Goal: Task Accomplishment & Management: Use online tool/utility

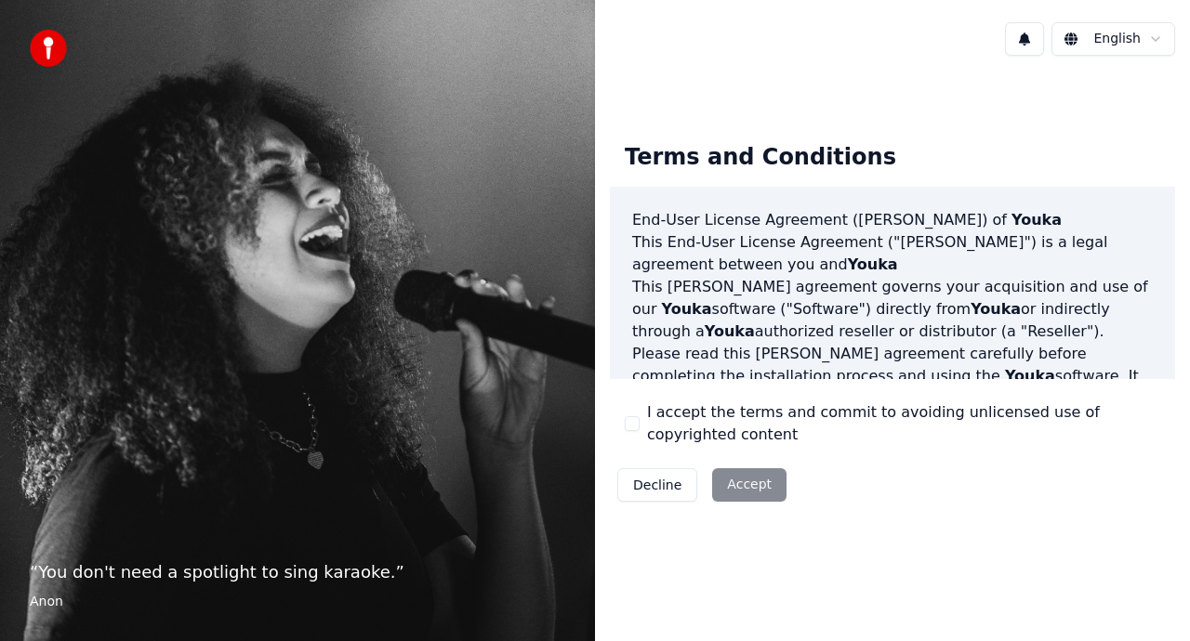
click at [753, 482] on div "Decline Accept" at bounding box center [702, 485] width 184 height 48
click at [629, 427] on button "I accept the terms and commit to avoiding unlicensed use of copyrighted content" at bounding box center [632, 423] width 15 height 15
click at [765, 491] on button "Accept" at bounding box center [749, 484] width 74 height 33
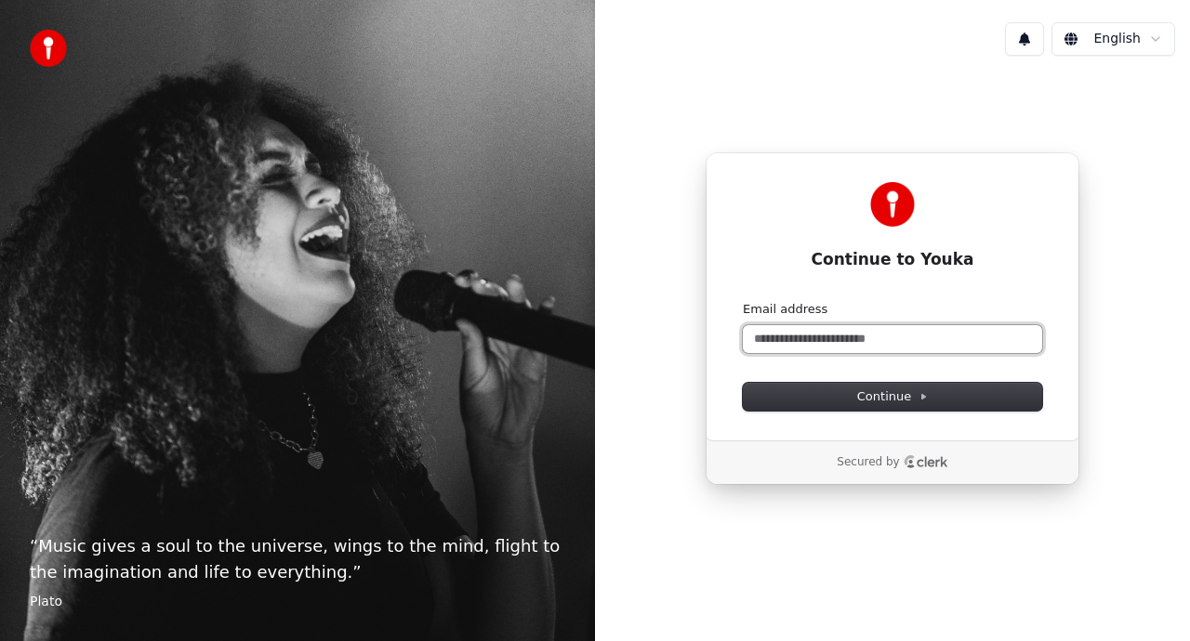
click at [803, 340] on input "Email address" at bounding box center [892, 339] width 299 height 28
click at [743, 301] on button "submit" at bounding box center [743, 301] width 0 height 0
type input "**********"
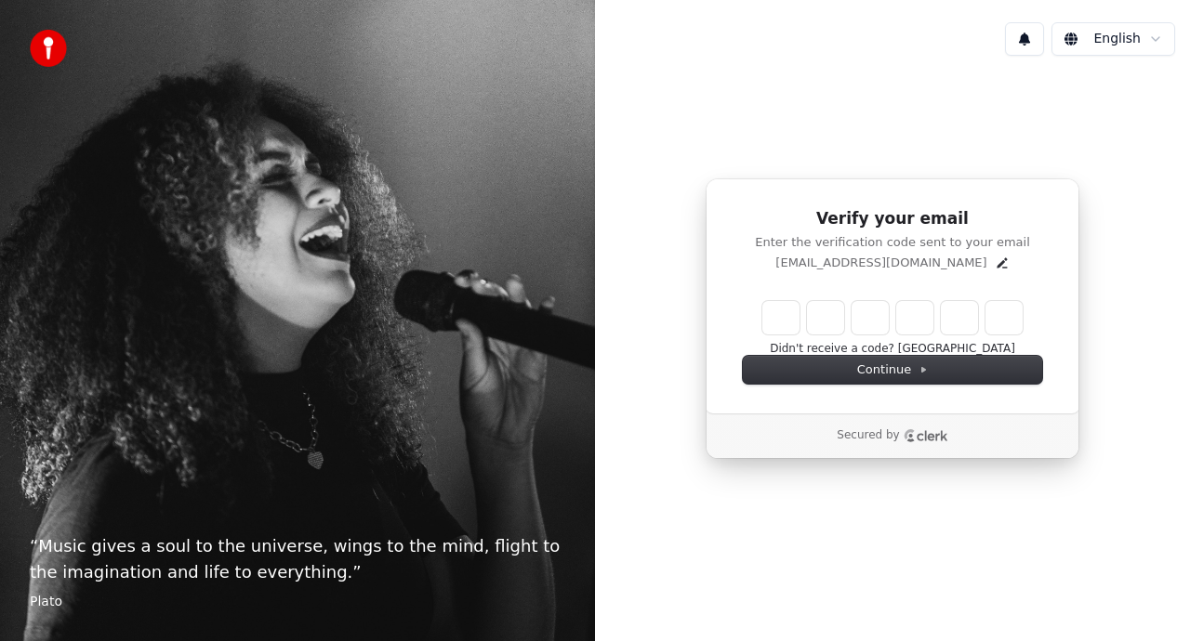
click at [778, 316] on input "Enter verification code" at bounding box center [892, 317] width 260 height 33
type input "******"
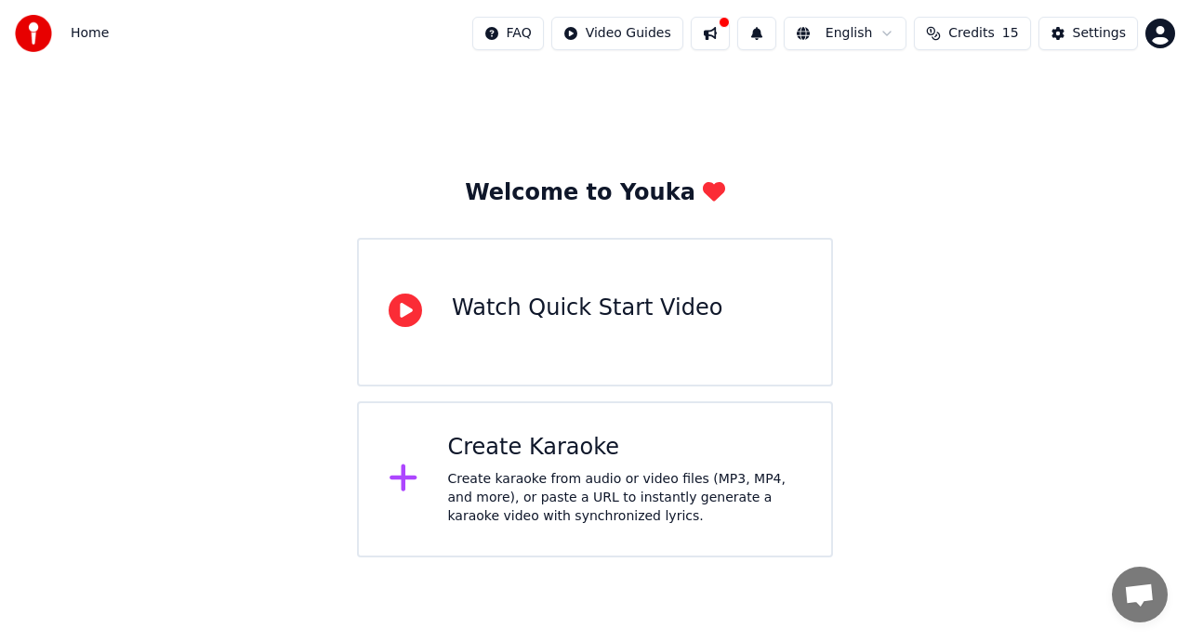
click at [474, 492] on div "Create karaoke from audio or video files (MP3, MP4, and more), or paste a URL t…" at bounding box center [625, 498] width 354 height 56
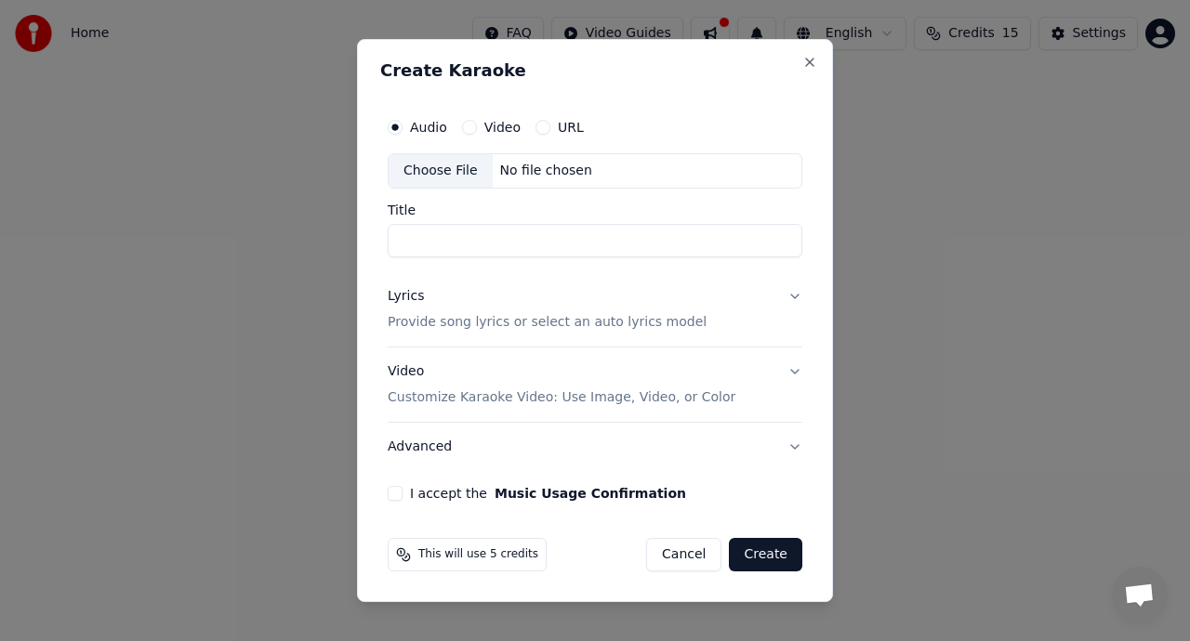
click at [402, 494] on div "I accept the Music Usage Confirmation" at bounding box center [595, 493] width 415 height 15
click at [395, 496] on button "I accept the Music Usage Confirmation" at bounding box center [395, 493] width 15 height 15
click at [544, 248] on input "Title" at bounding box center [595, 240] width 415 height 33
click at [541, 178] on div "No file chosen" at bounding box center [546, 171] width 107 height 19
click at [766, 559] on button "Create" at bounding box center [765, 554] width 73 height 33
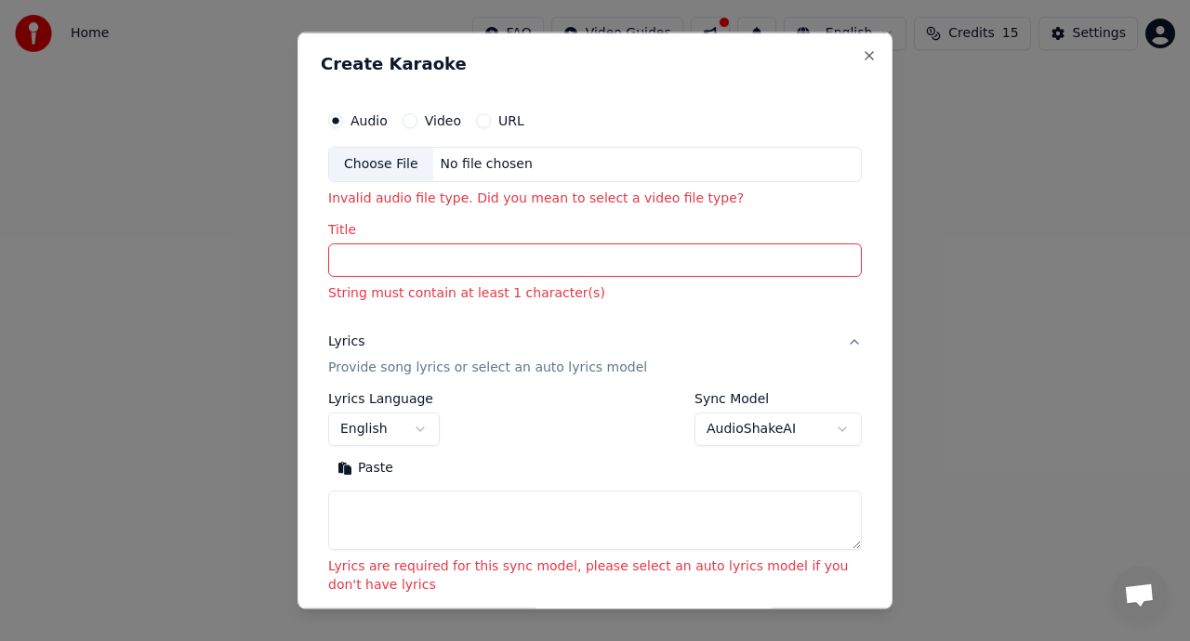
click at [732, 427] on button "AudioShakeAI" at bounding box center [777, 428] width 167 height 33
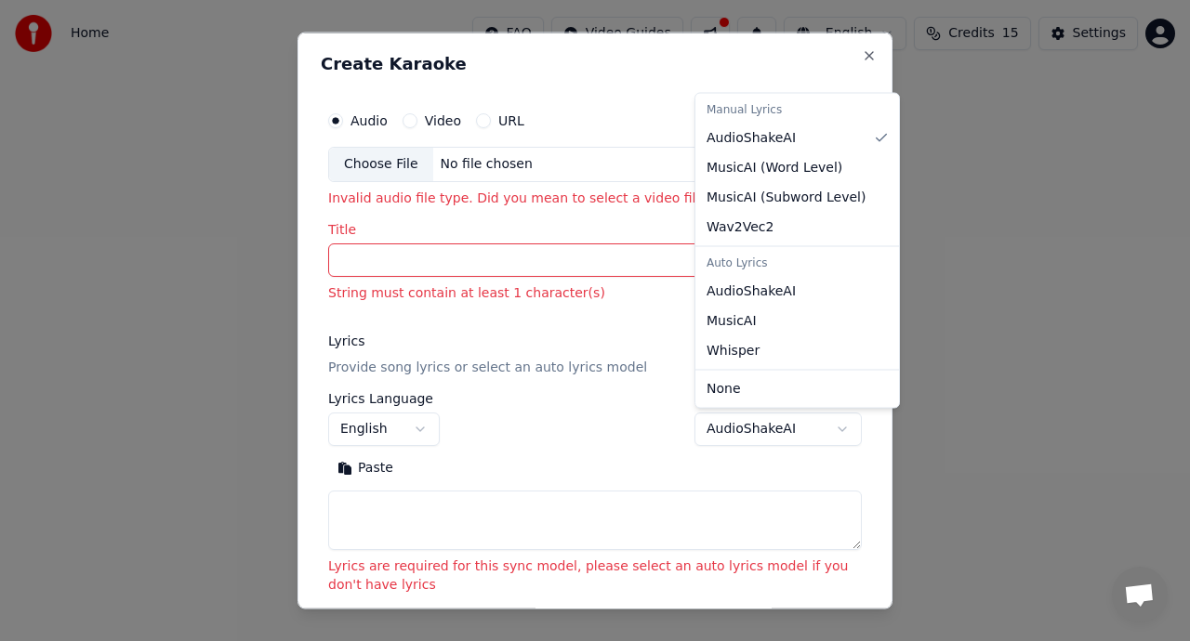
click at [732, 427] on div at bounding box center [595, 320] width 1190 height 641
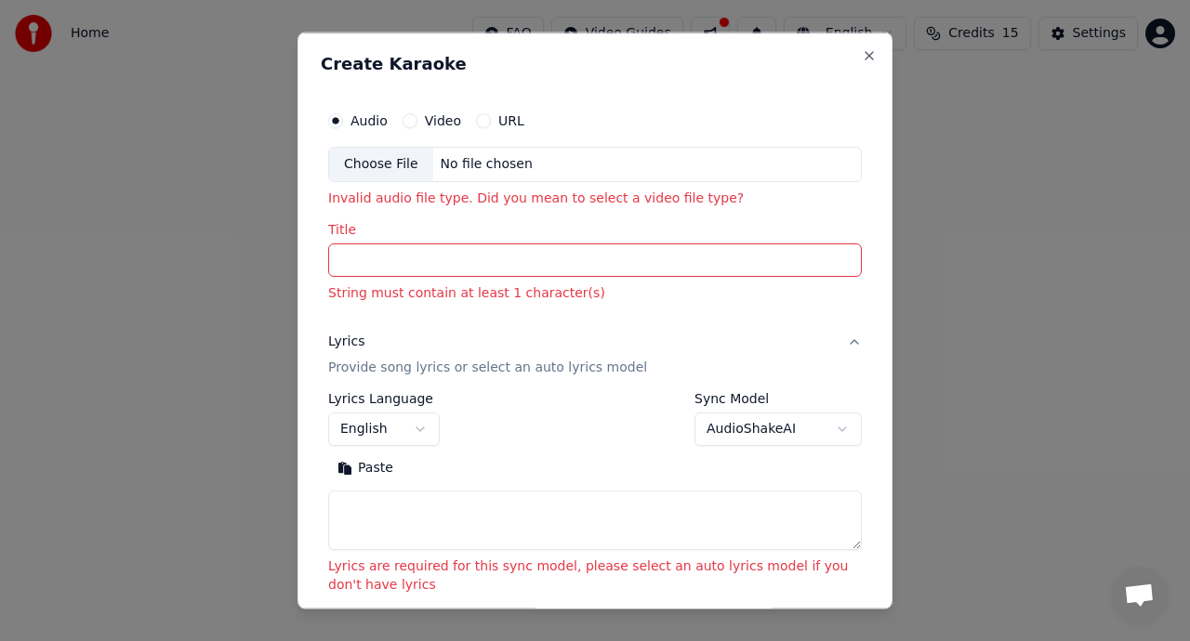
click at [517, 265] on input "Title" at bounding box center [595, 259] width 534 height 33
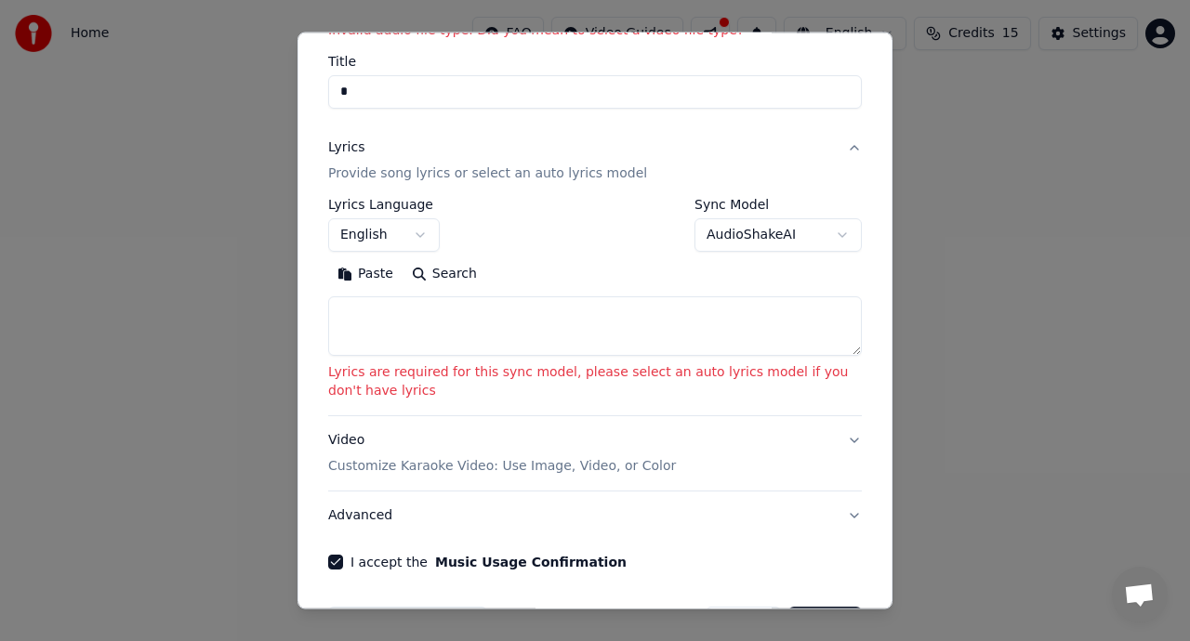
scroll to position [230, 0]
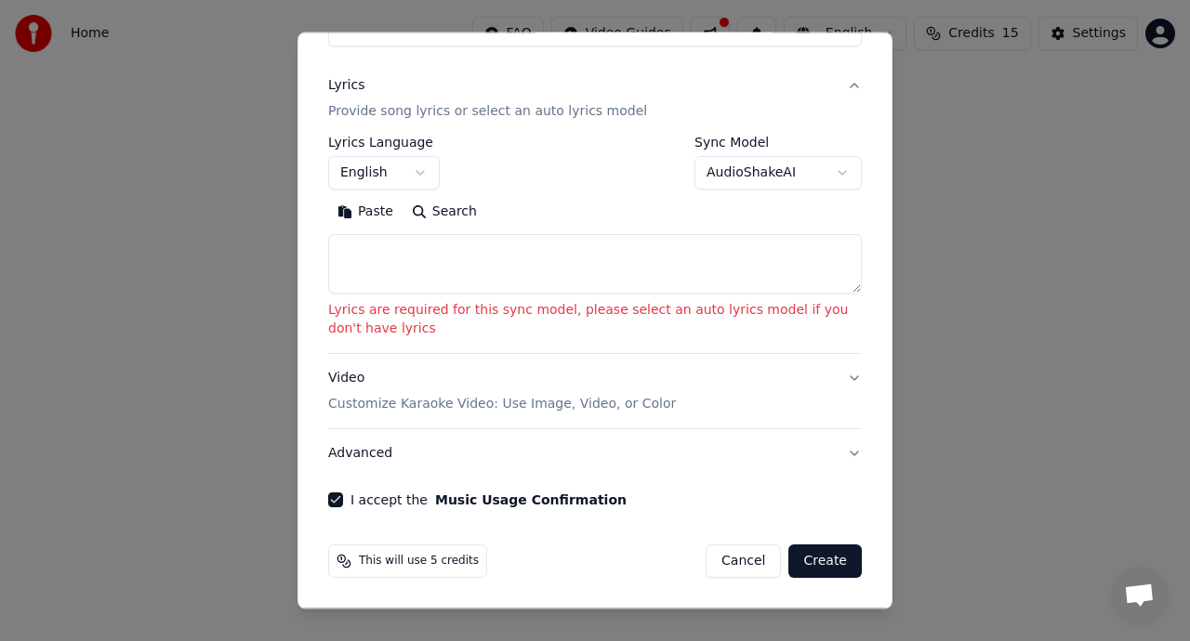
type input "*"
click at [818, 566] on button "Create" at bounding box center [824, 561] width 73 height 33
click at [573, 277] on textarea at bounding box center [595, 263] width 534 height 59
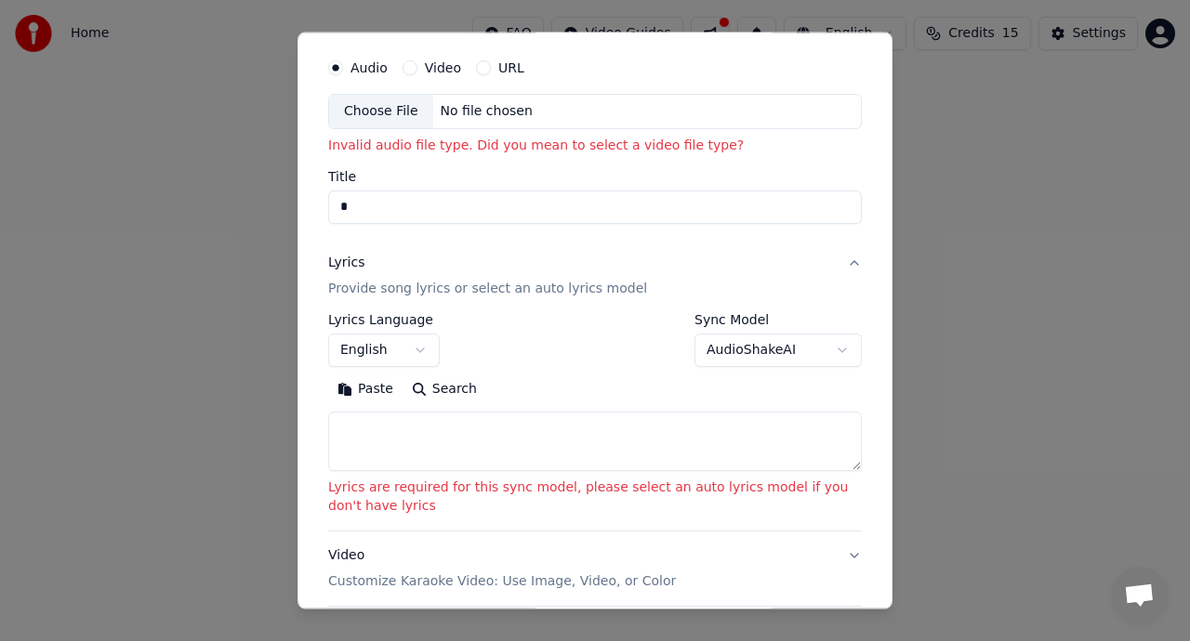
scroll to position [0, 0]
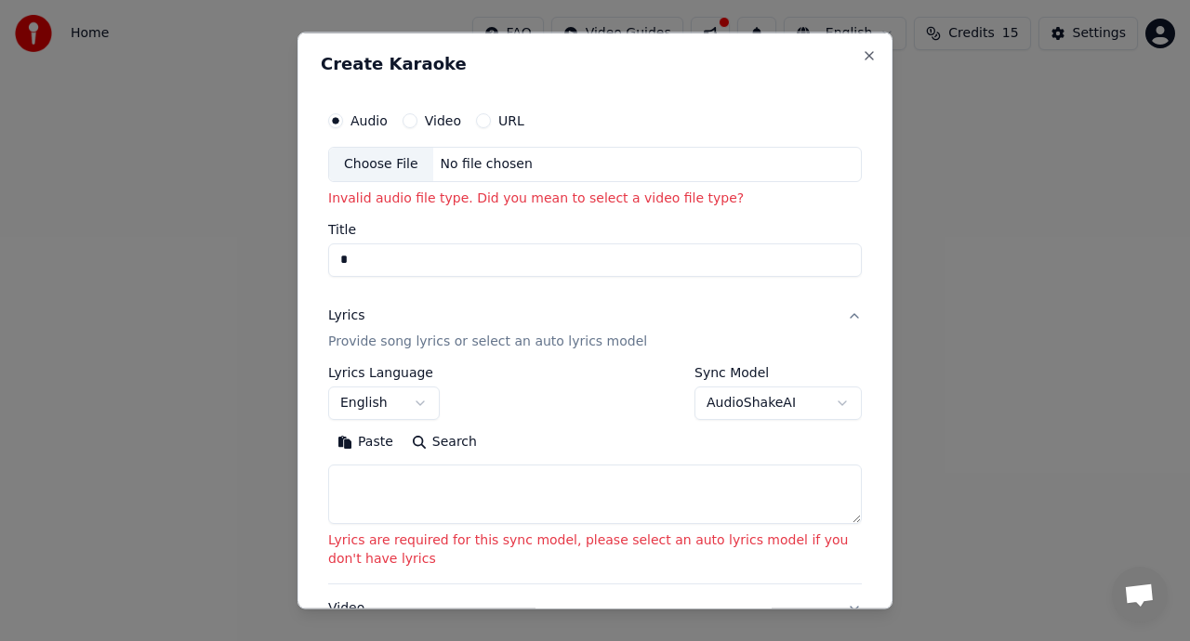
click at [482, 119] on button "URL" at bounding box center [483, 120] width 15 height 15
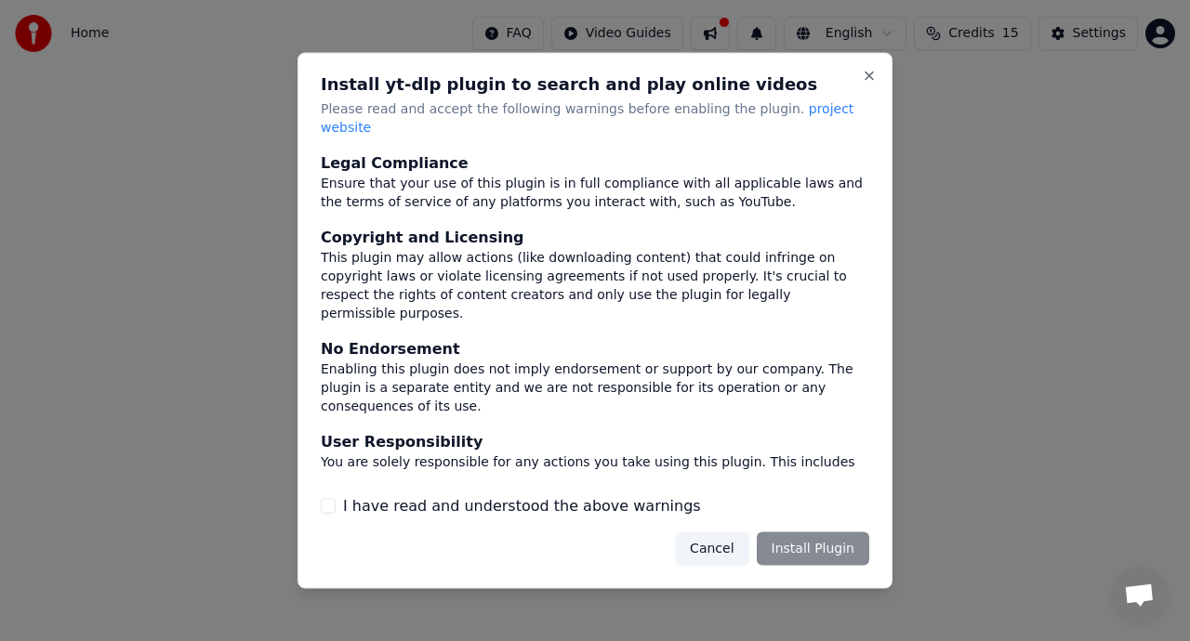
click at [788, 542] on div "Cancel Install Plugin" at bounding box center [772, 548] width 194 height 33
click at [557, 495] on label "I have read and understood the above warnings" at bounding box center [522, 505] width 358 height 22
click at [336, 498] on button "I have read and understood the above warnings" at bounding box center [328, 505] width 15 height 15
click at [815, 536] on button "Install Plugin" at bounding box center [813, 548] width 112 height 33
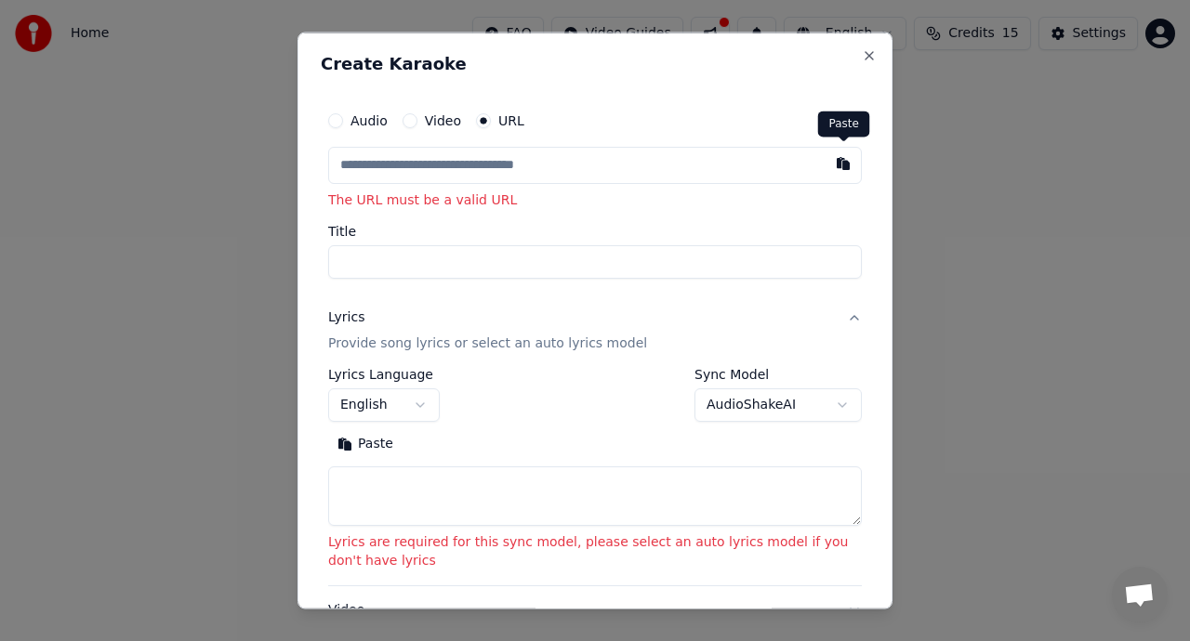
click at [849, 163] on button "button" at bounding box center [842, 163] width 37 height 33
type input "**********"
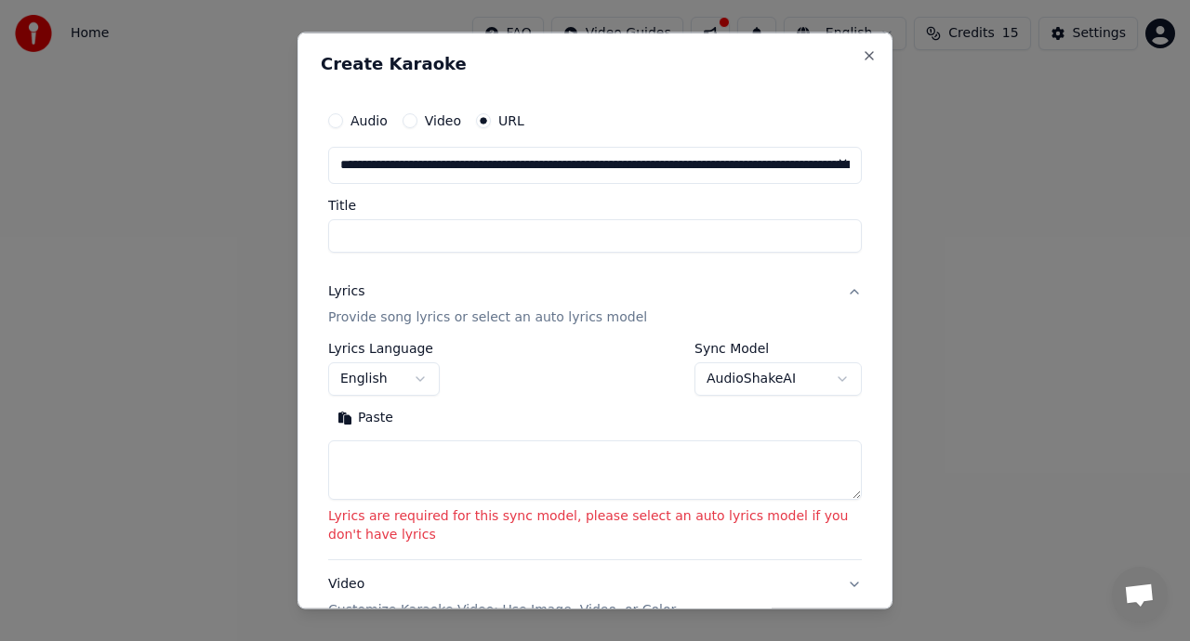
type input "**********"
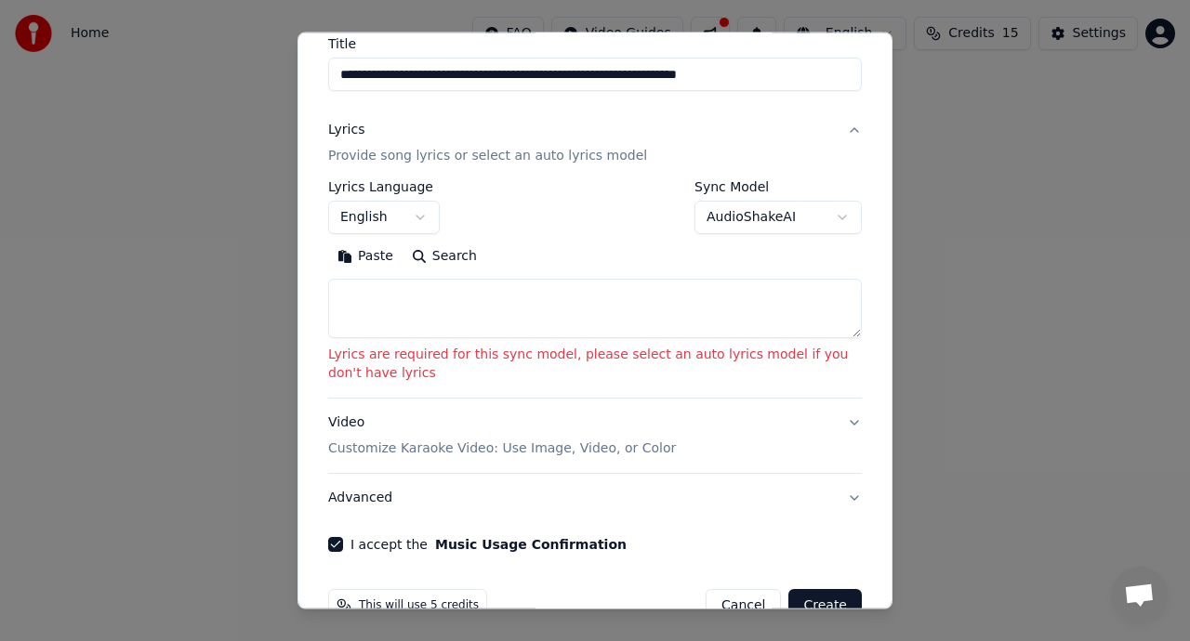
scroll to position [205, 0]
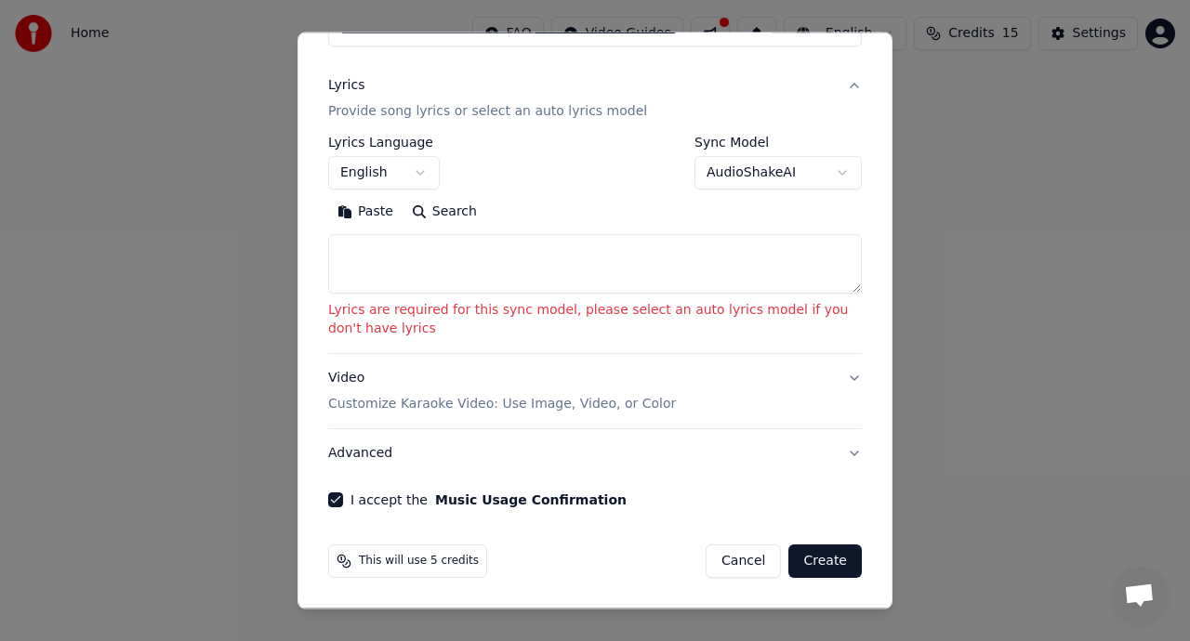
click at [822, 561] on button "Create" at bounding box center [824, 561] width 73 height 33
click at [653, 265] on textarea at bounding box center [595, 263] width 534 height 59
click at [364, 215] on button "Paste" at bounding box center [365, 212] width 74 height 30
type textarea "**********"
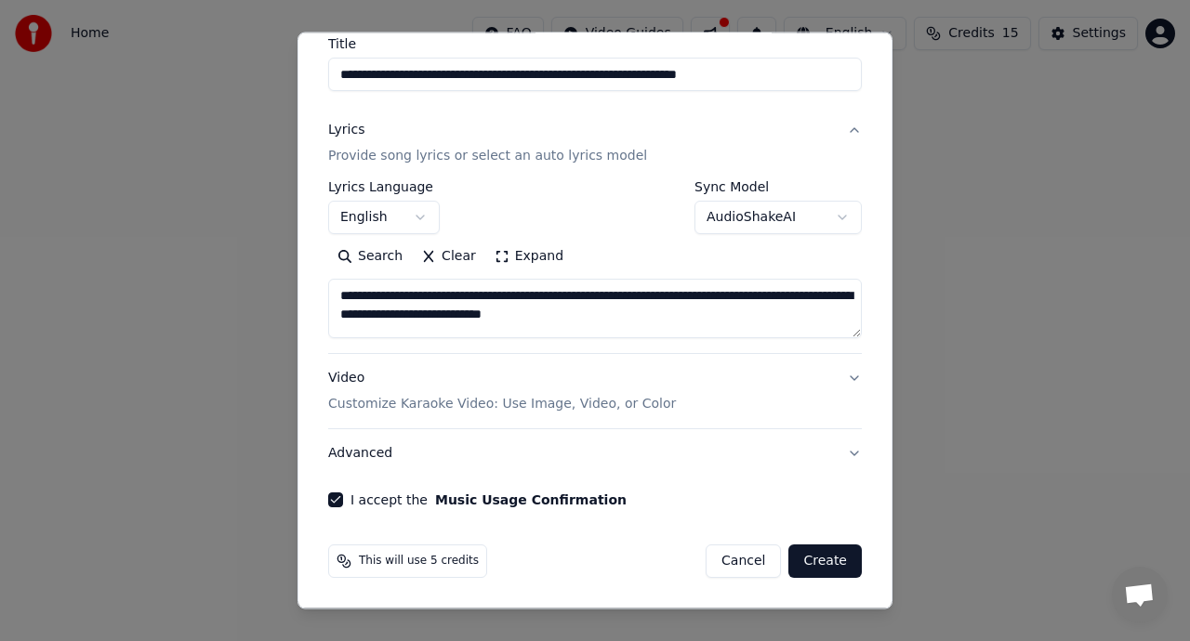
scroll to position [161, 0]
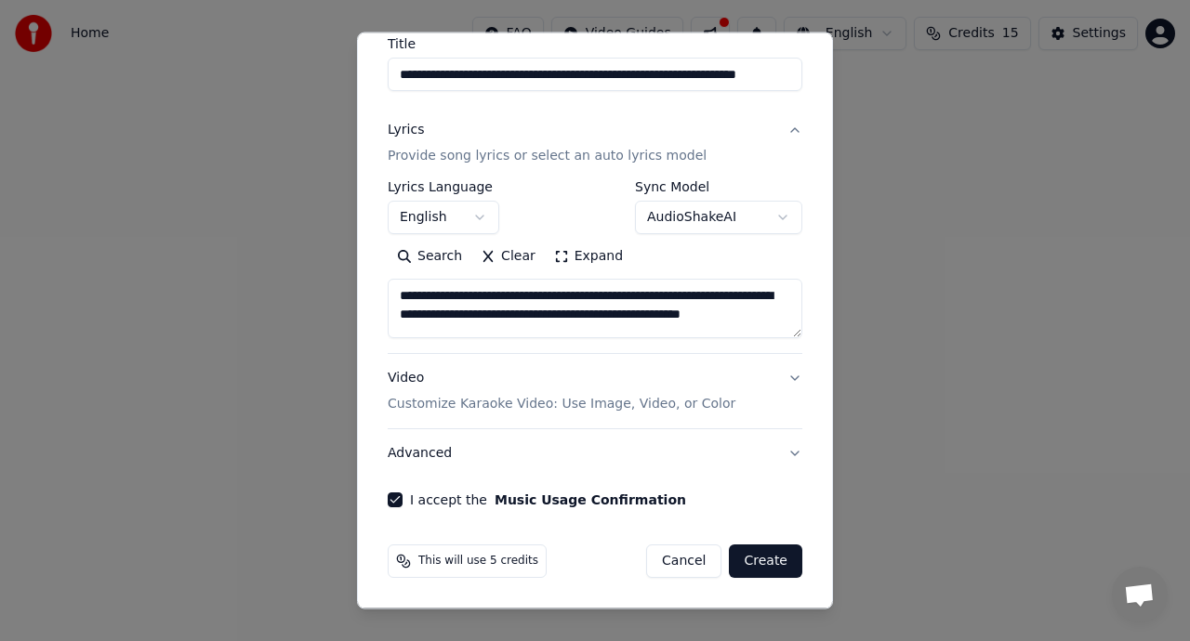
click at [765, 564] on button "Create" at bounding box center [765, 561] width 73 height 33
